Goal: Task Accomplishment & Management: Manage account settings

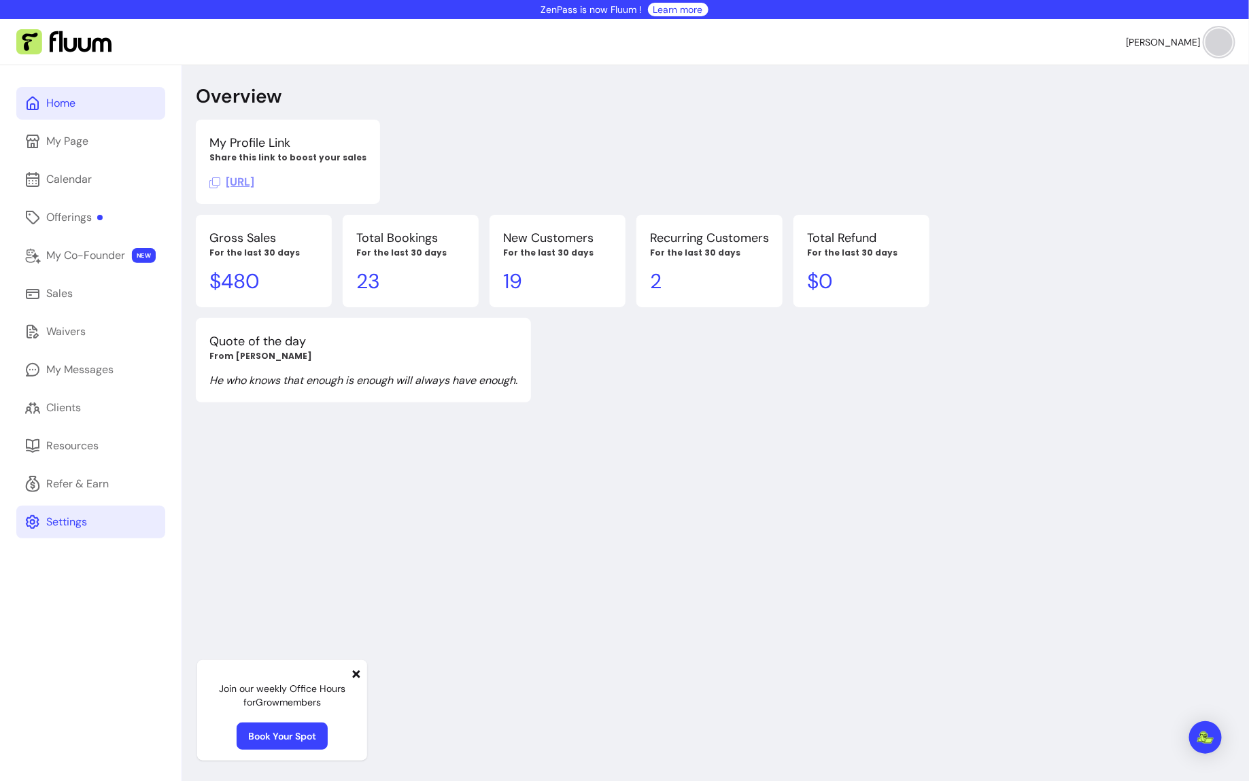
click at [63, 509] on link "Settings" at bounding box center [90, 522] width 149 height 33
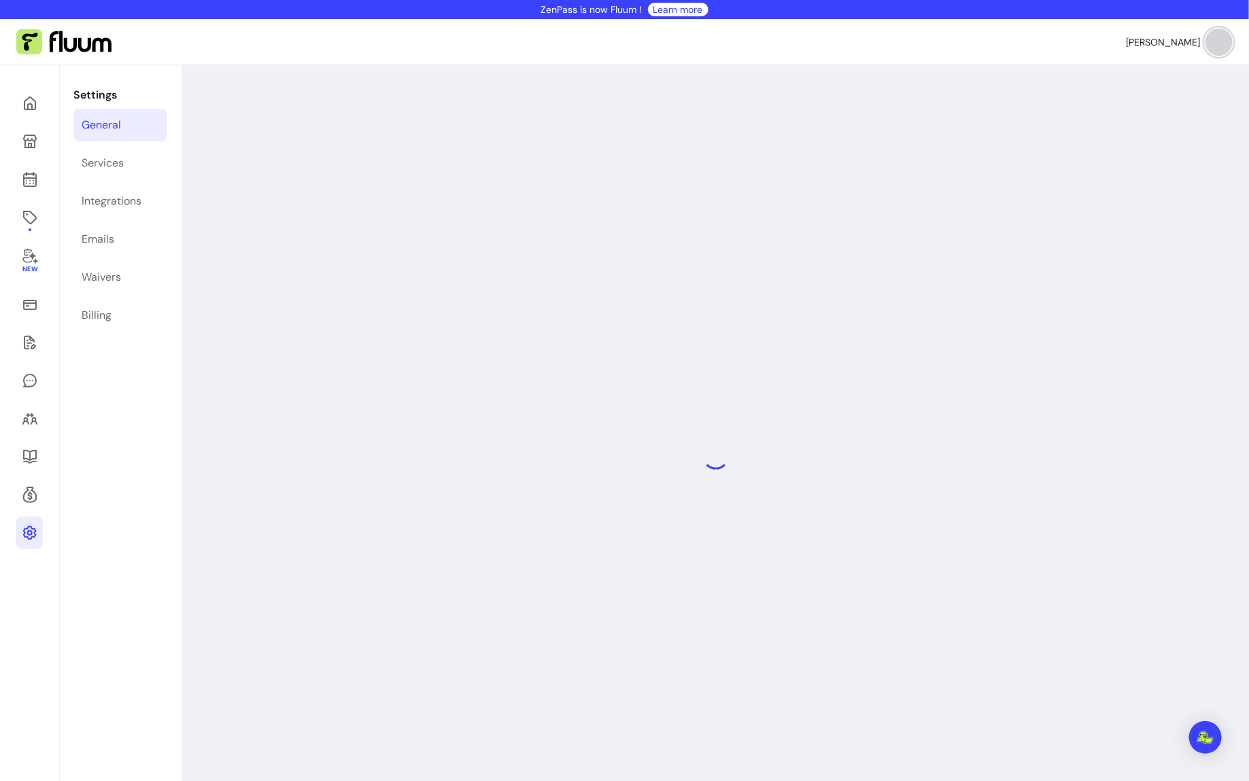
select select "**********"
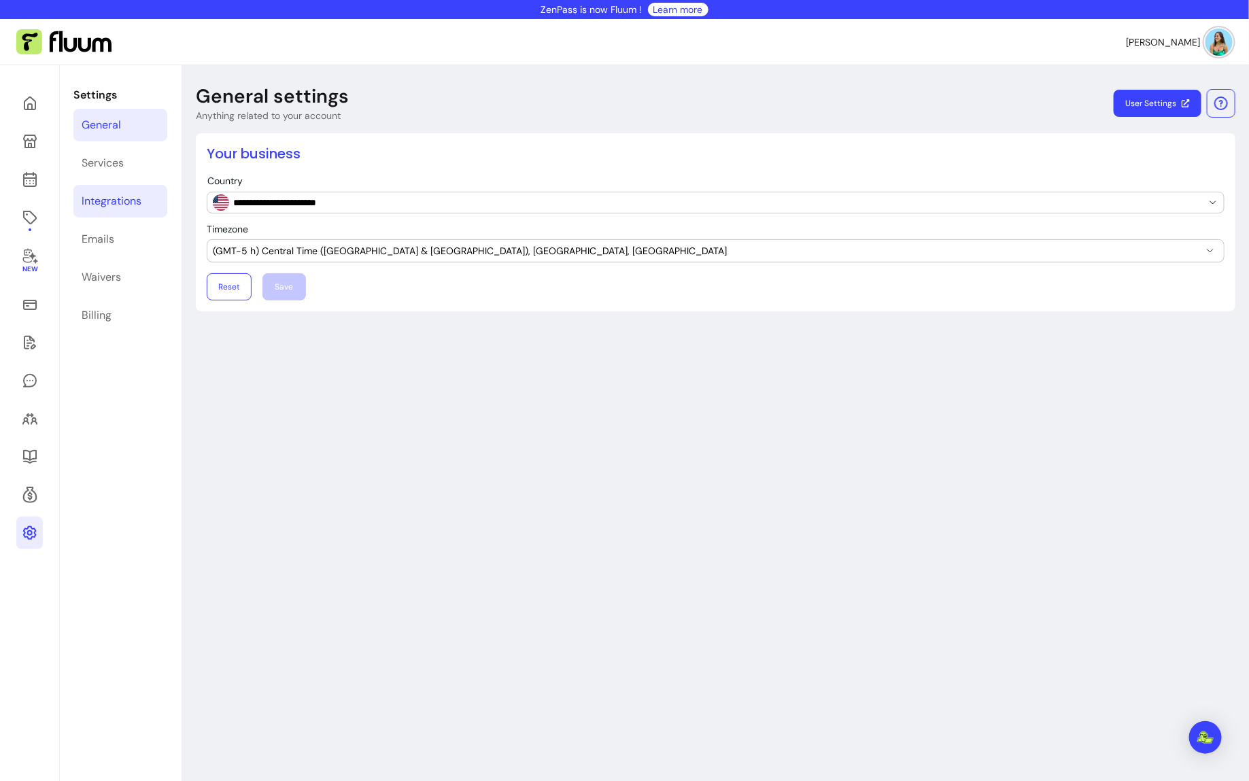
click at [123, 205] on div "Integrations" at bounding box center [112, 201] width 60 height 16
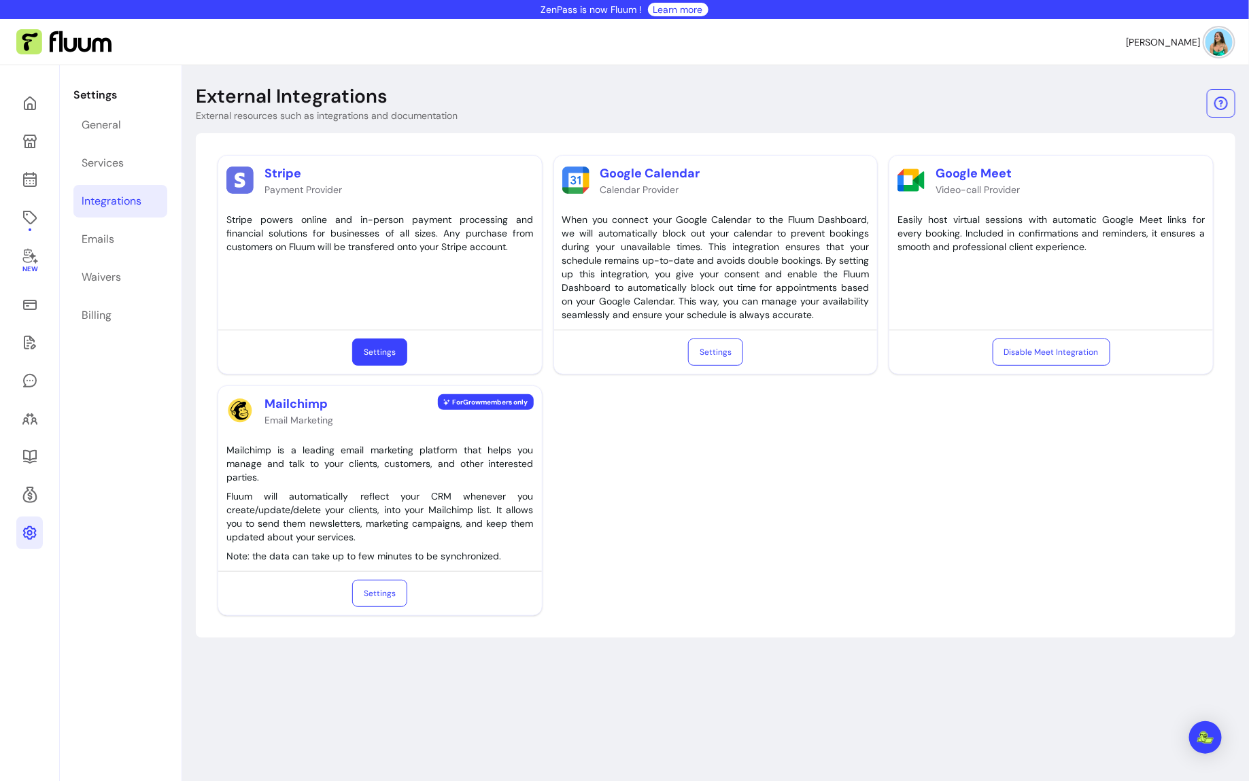
click at [373, 361] on link "Settings" at bounding box center [379, 352] width 55 height 27
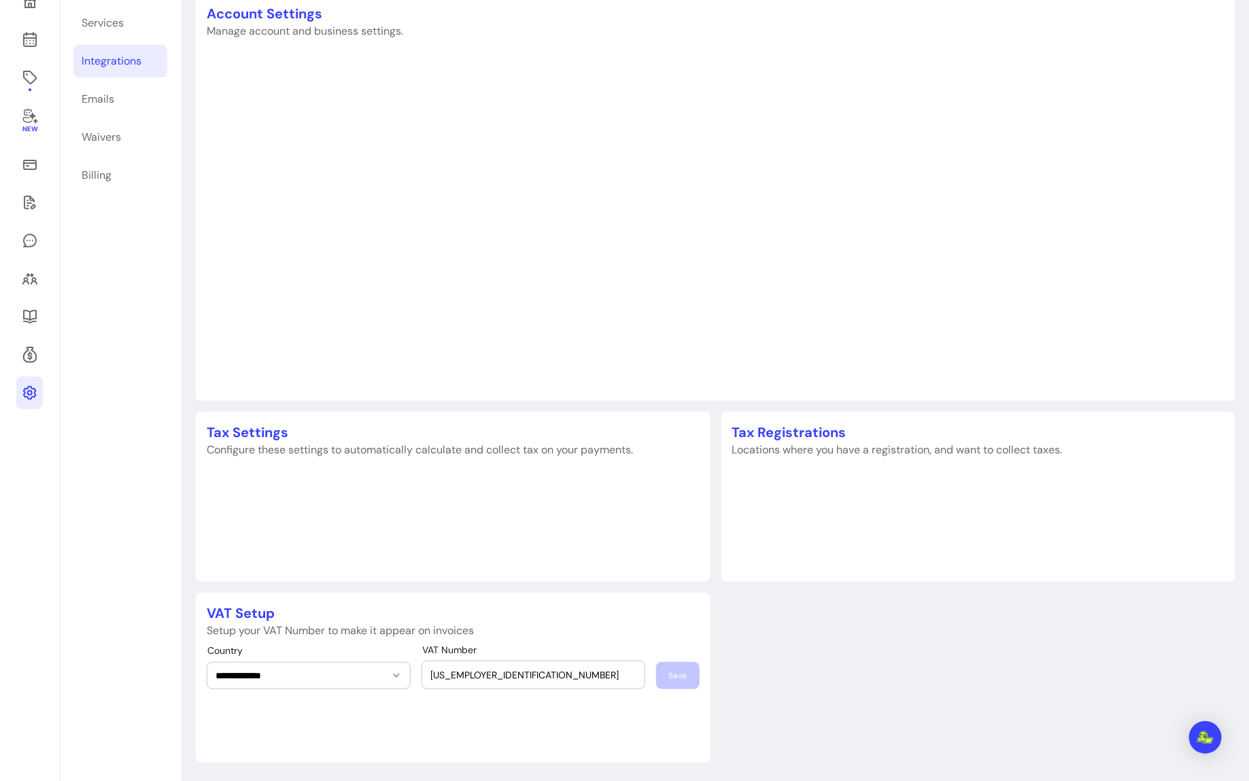
scroll to position [141, 0]
click at [519, 671] on input "[US_EMPLOYER_IDENTIFICATION_NUMBER]" at bounding box center [533, 675] width 206 height 14
type input "[US_EMPLOYER_IDENTIFICATION_NUMBER]"
click at [641, 608] on p "VAT Setup" at bounding box center [453, 612] width 493 height 19
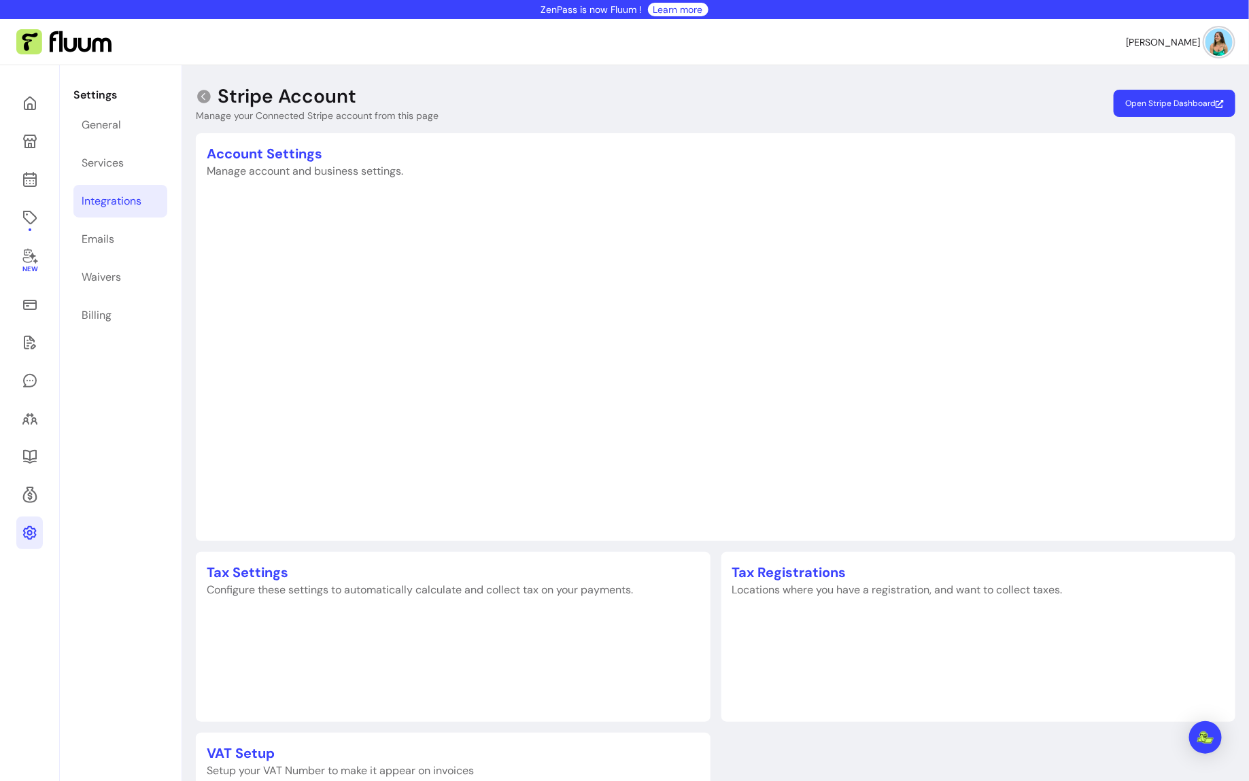
click at [1191, 97] on button "Open Stripe Dashboard Stripe" at bounding box center [1175, 103] width 122 height 27
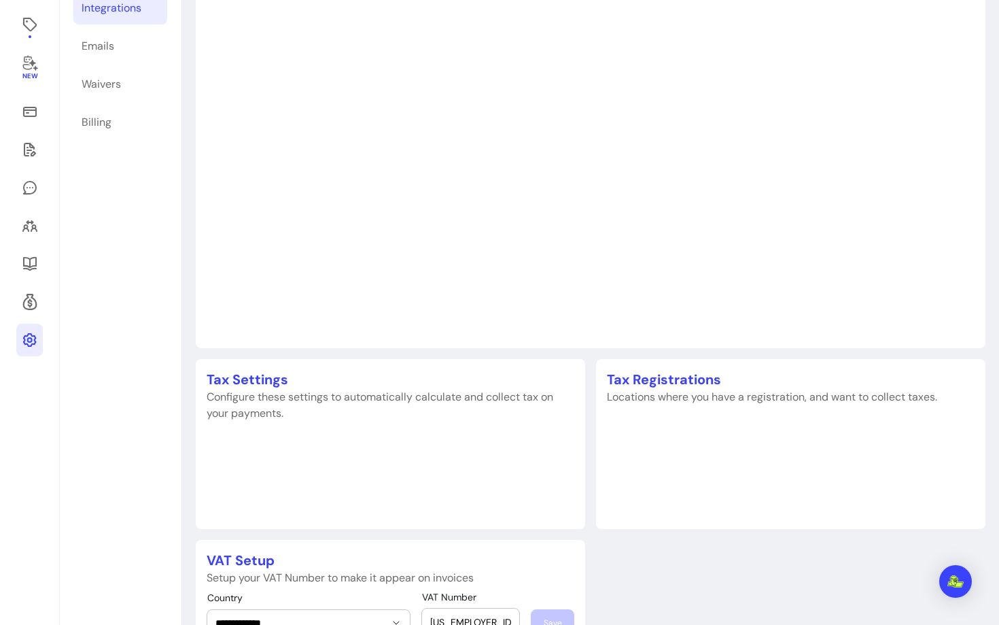
scroll to position [192, 0]
